Goal: Find specific page/section: Find specific page/section

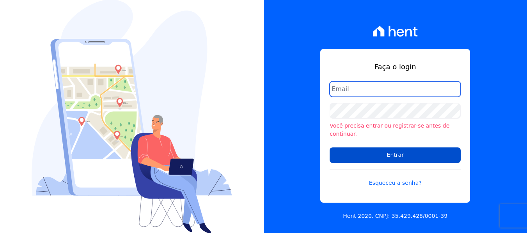
type input "[PERSON_NAME][EMAIL_ADDRESS][DOMAIN_NAME]"
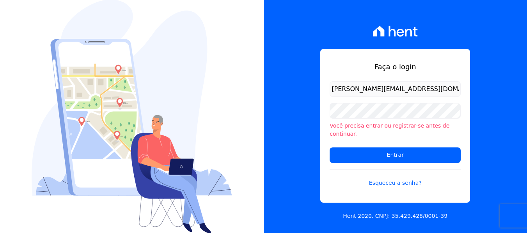
drag, startPoint x: 387, startPoint y: 153, endPoint x: 320, endPoint y: 74, distance: 103.7
click at [387, 152] on input "Entrar" at bounding box center [394, 156] width 131 height 16
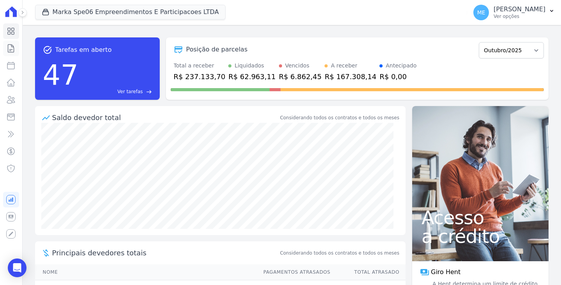
click at [9, 48] on icon at bounding box center [10, 48] width 9 height 9
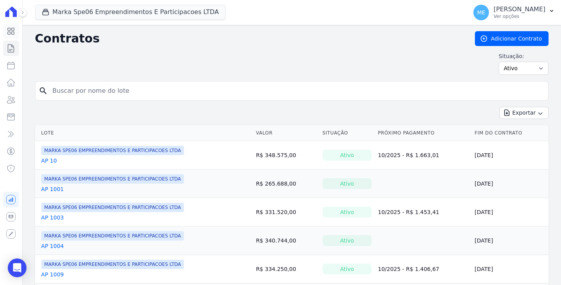
click at [15, 28] on icon at bounding box center [10, 31] width 9 height 9
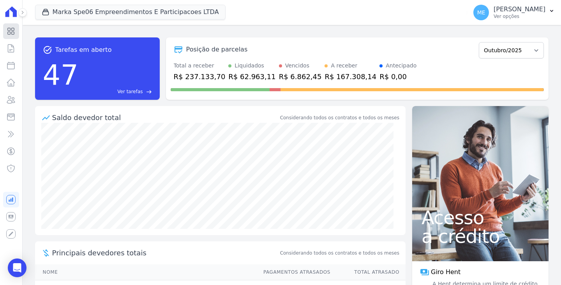
click at [14, 33] on icon at bounding box center [11, 31] width 7 height 7
click at [12, 49] on icon at bounding box center [11, 48] width 6 height 8
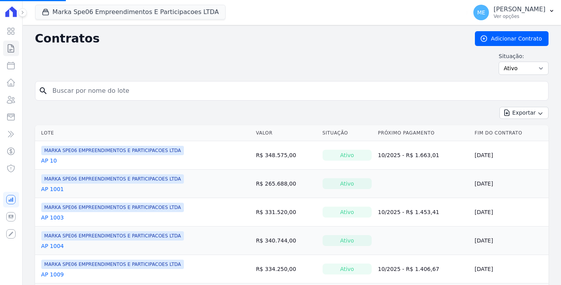
click at [53, 162] on link "AP 10" at bounding box center [49, 161] width 16 height 8
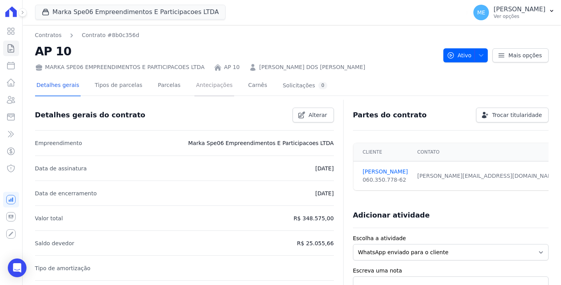
click at [203, 85] on link "Antecipações" at bounding box center [214, 86] width 40 height 21
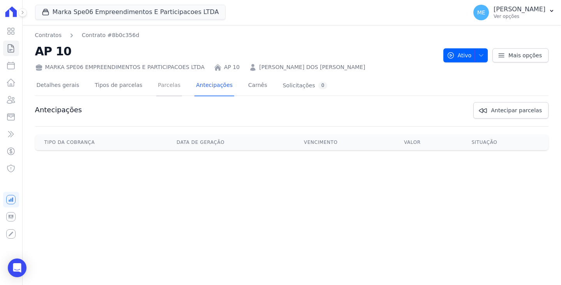
click at [163, 87] on link "Parcelas" at bounding box center [169, 86] width 26 height 21
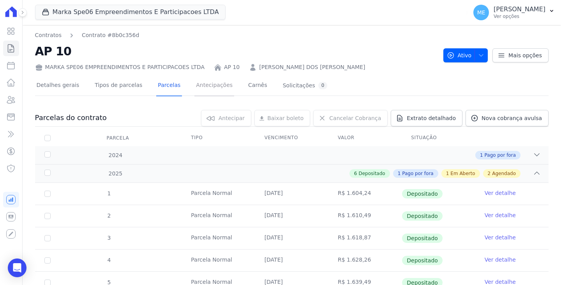
click at [209, 85] on link "Antecipações" at bounding box center [214, 86] width 40 height 21
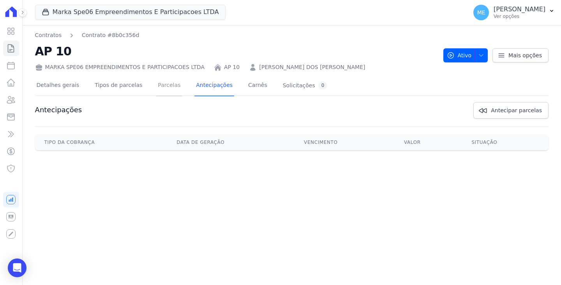
click at [161, 82] on link "Parcelas" at bounding box center [169, 86] width 26 height 21
